Goal: Navigation & Orientation: Find specific page/section

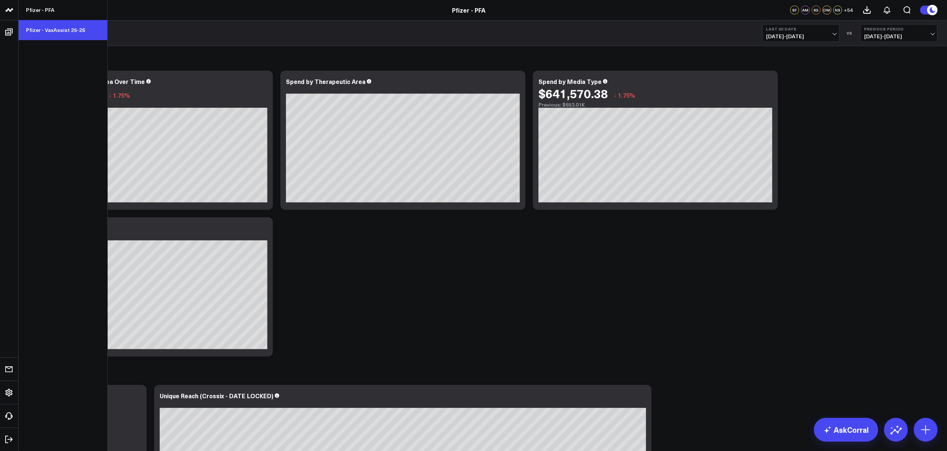
click at [53, 27] on link "Pfizer - VaxAssist 25-26" at bounding box center [63, 30] width 89 height 20
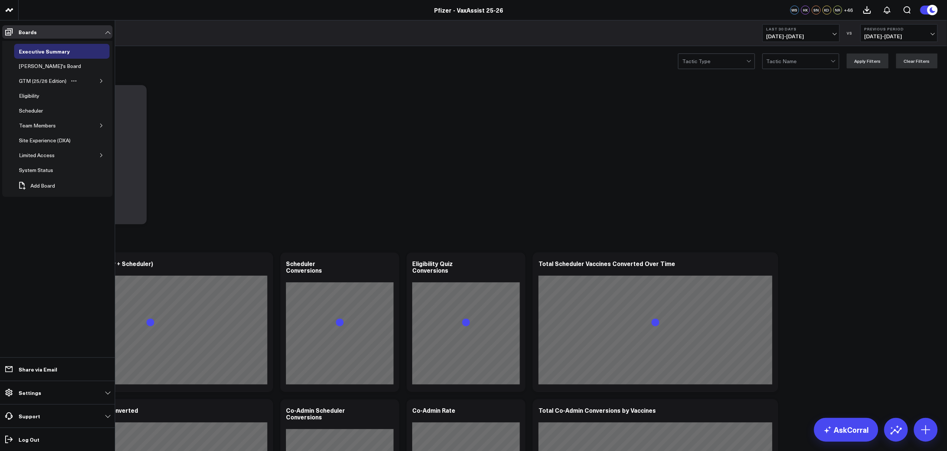
click at [99, 82] on icon "button" at bounding box center [101, 81] width 4 height 4
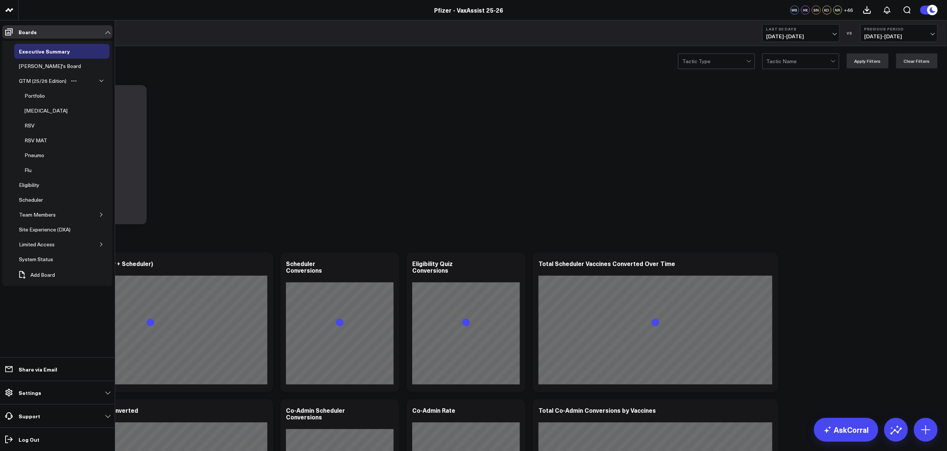
click at [99, 82] on icon "button" at bounding box center [101, 81] width 4 height 4
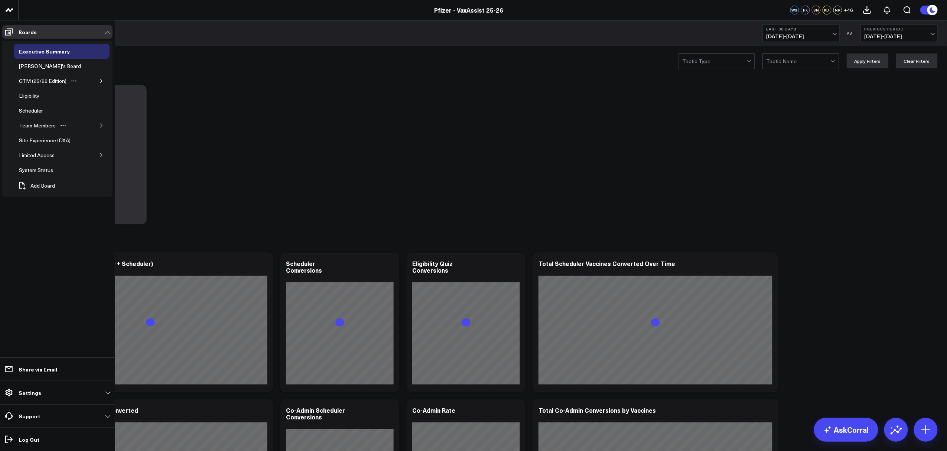
click at [97, 126] on div "Team Members" at bounding box center [61, 125] width 95 height 15
click at [99, 125] on icon "button" at bounding box center [101, 125] width 4 height 4
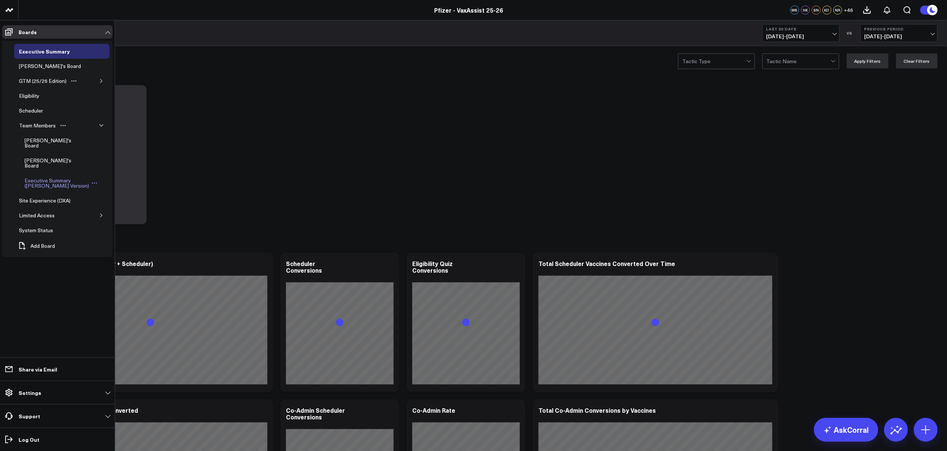
click at [55, 176] on div "Executive Summary ([PERSON_NAME] Version)" at bounding box center [57, 183] width 68 height 14
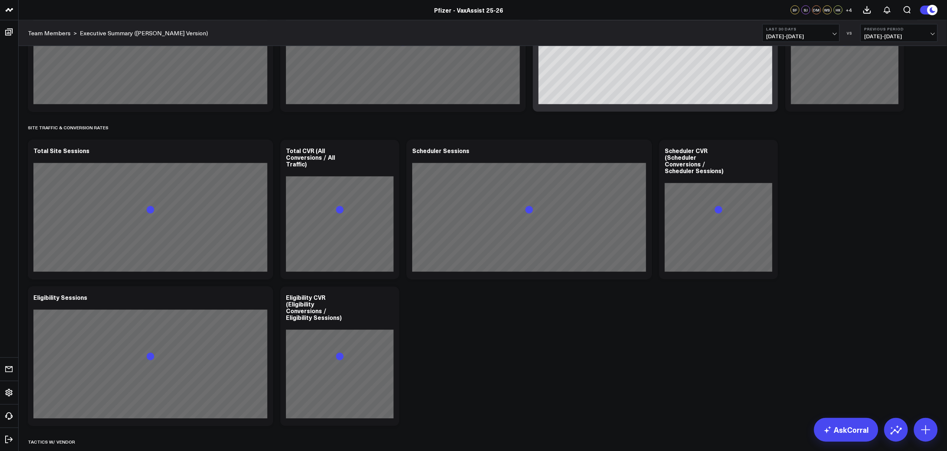
scroll to position [608, 0]
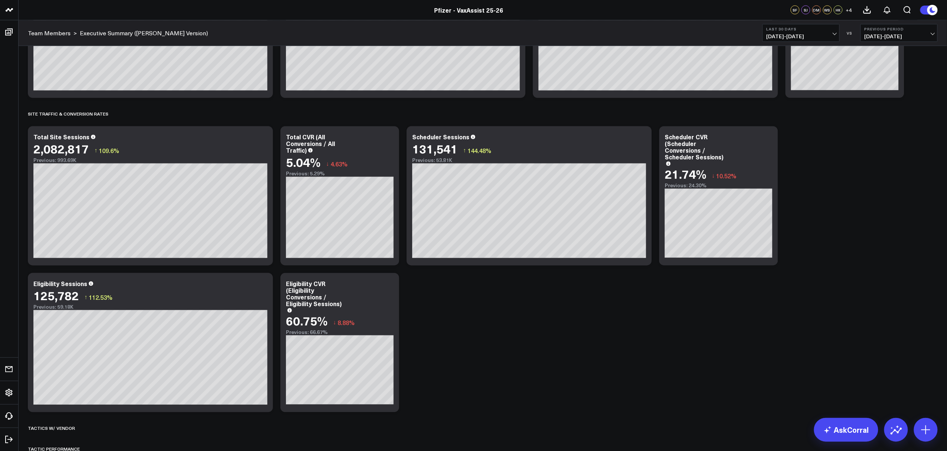
click at [474, 367] on div "Modify via AI Copy link to widget Ask support Remove Create linked copy Executi…" at bounding box center [482, 405] width 917 height 1864
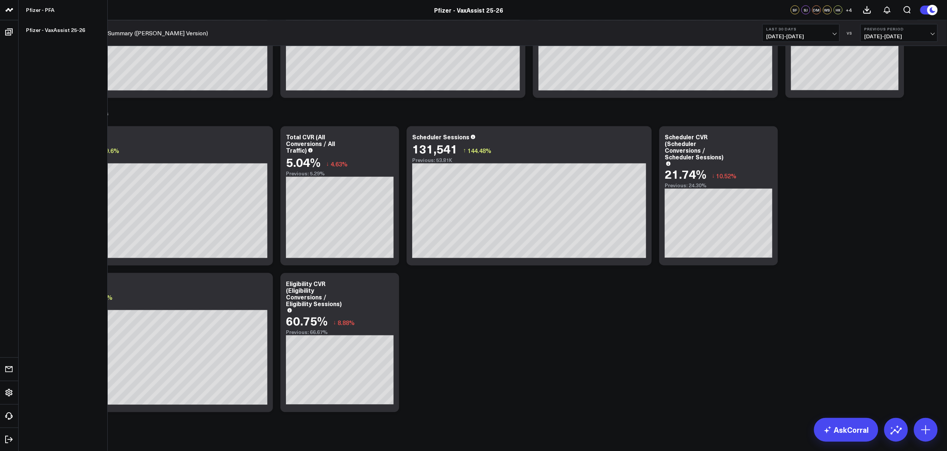
click at [7, 8] on icon at bounding box center [9, 10] width 9 height 9
click at [50, 9] on div "Pfizer - VaxAssist 25-26" at bounding box center [469, 10] width 938 height 8
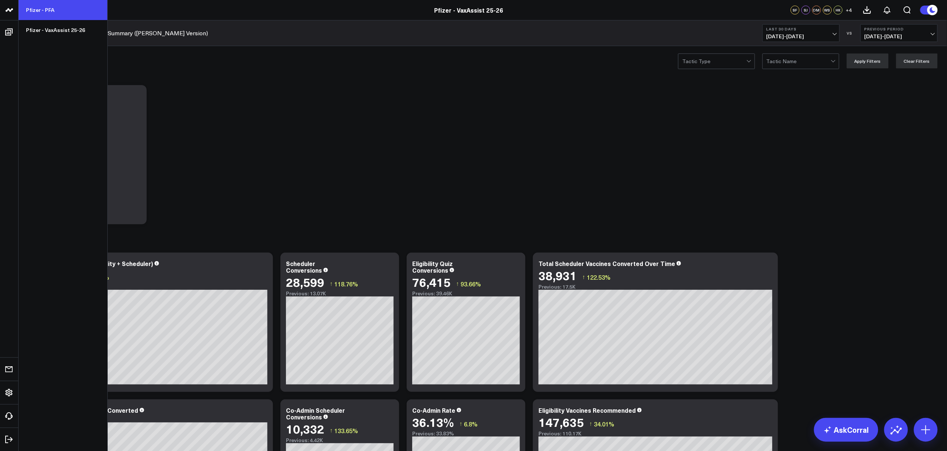
click at [33, 6] on link "Pfizer - PFA" at bounding box center [63, 10] width 89 height 20
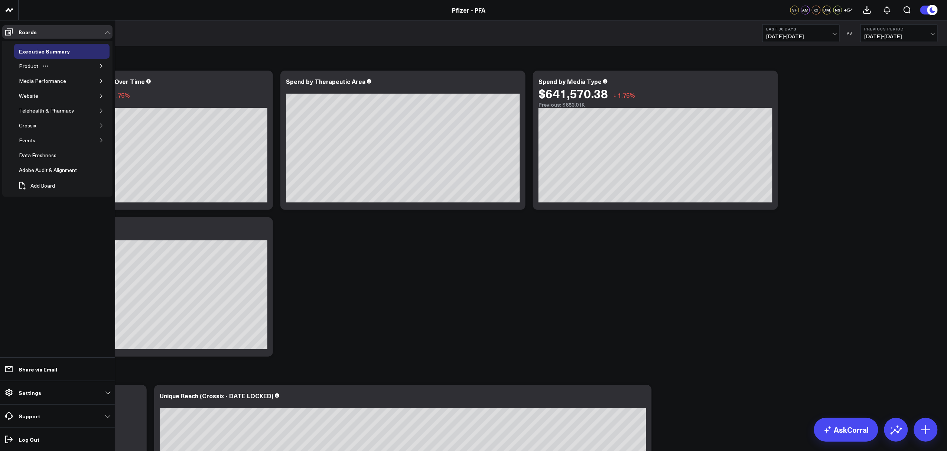
click at [103, 63] on button "button" at bounding box center [101, 65] width 7 height 7
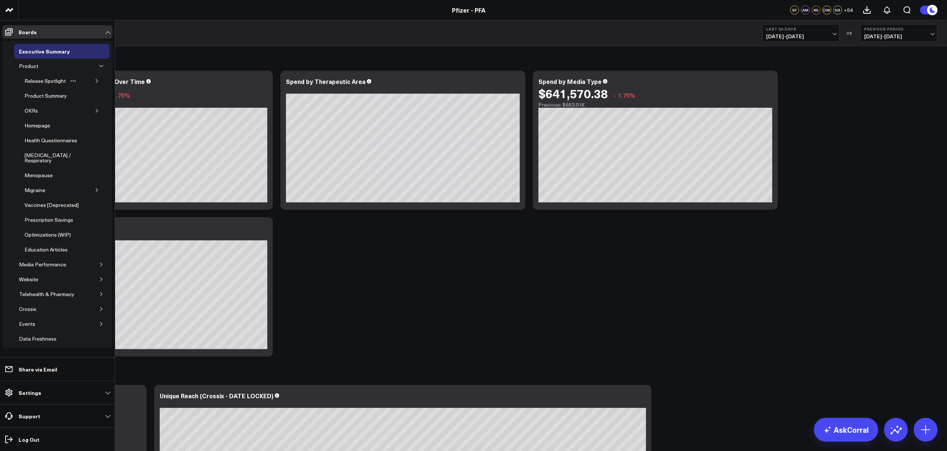
click at [97, 82] on div "Release Spotlight" at bounding box center [62, 81] width 85 height 15
click at [95, 82] on icon "button" at bounding box center [97, 81] width 4 height 4
click at [55, 113] on div "5.0 ATTR-CM" at bounding box center [52, 115] width 36 height 9
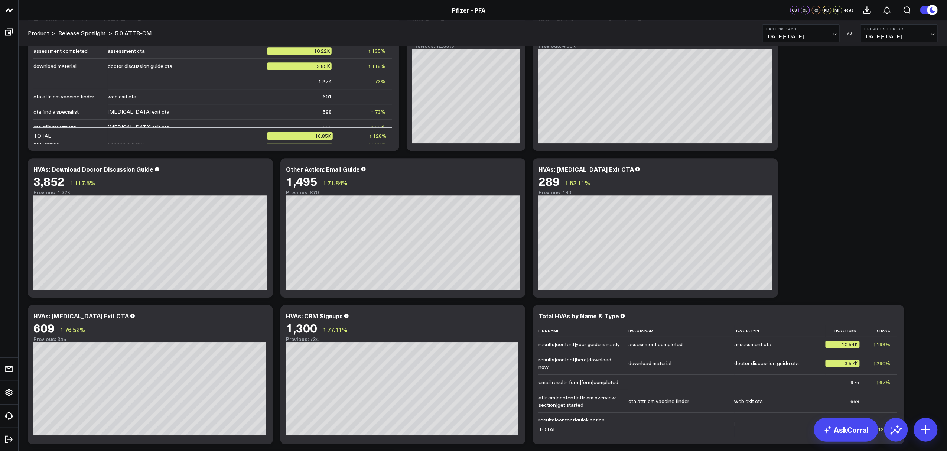
scroll to position [1040, 0]
